Goal: Task Accomplishment & Management: Manage account settings

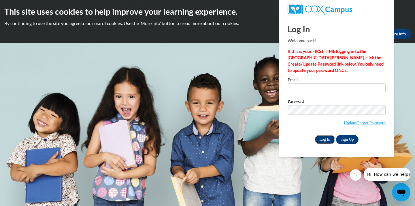
click at [323, 138] on input "Log In" at bounding box center [325, 139] width 20 height 9
click at [349, 139] on link "Sign Up" at bounding box center [347, 139] width 22 height 9
click at [306, 87] on input "Email" at bounding box center [337, 89] width 98 height 10
type input "[EMAIL_ADDRESS][DOMAIN_NAME]"
click at [321, 87] on input "Email" at bounding box center [337, 89] width 98 height 10
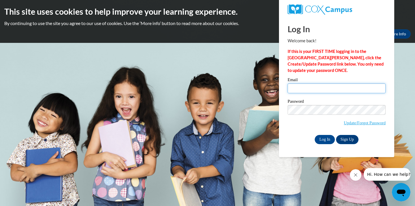
click at [301, 88] on input "Email" at bounding box center [337, 89] width 98 height 10
type input "[EMAIL_ADDRESS][DOMAIN_NAME]"
click at [326, 139] on input "Log In" at bounding box center [325, 139] width 20 height 9
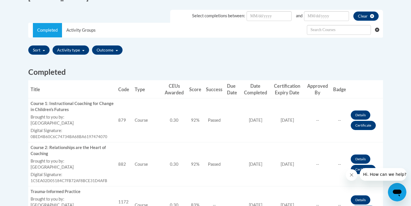
scroll to position [171, 0]
